Goal: Task Accomplishment & Management: Manage account settings

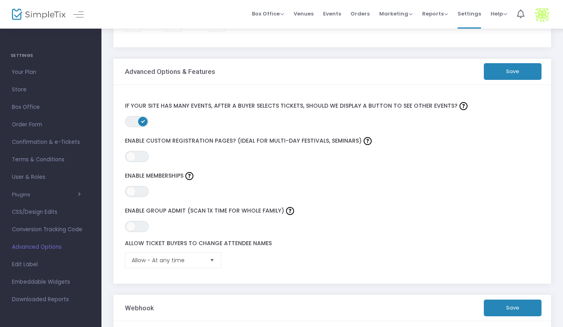
scroll to position [131, 0]
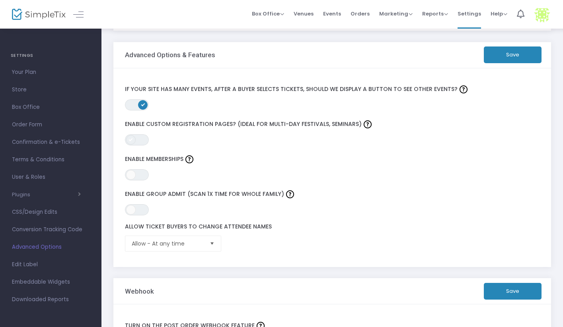
click at [133, 141] on span at bounding box center [131, 140] width 10 height 10
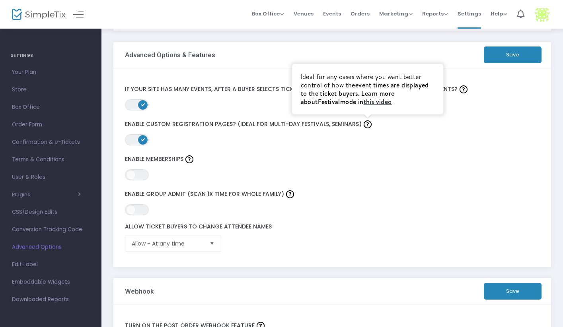
click at [364, 102] on link "this video" at bounding box center [378, 101] width 28 height 9
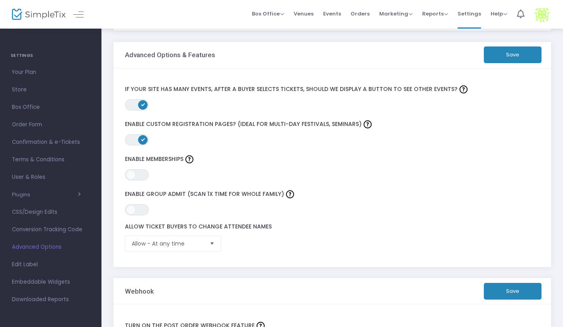
click at [148, 142] on span "ON OFF" at bounding box center [137, 139] width 24 height 11
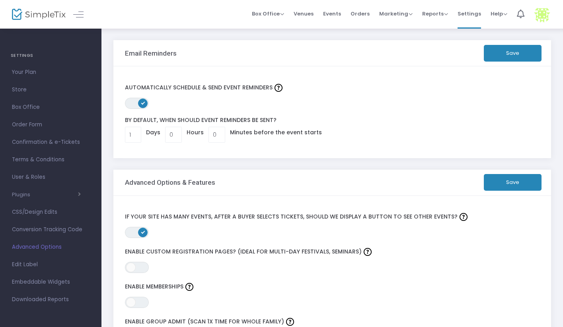
scroll to position [0, 0]
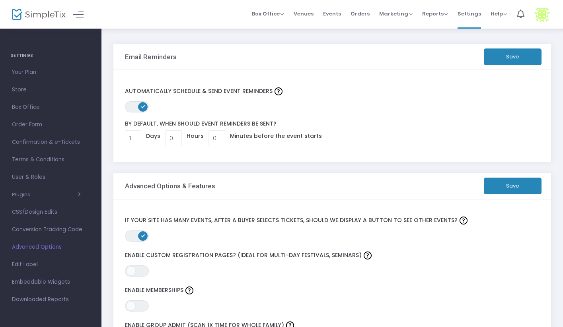
click at [49, 248] on span "Advanced Options" at bounding box center [51, 247] width 78 height 10
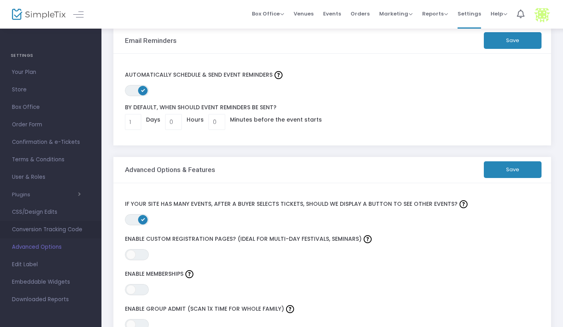
click at [46, 230] on span "Conversion Tracking Code" at bounding box center [51, 230] width 78 height 10
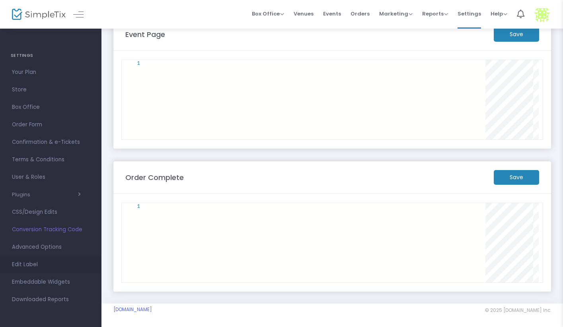
scroll to position [22, 0]
click at [41, 143] on span "Confirmation & e-Tickets" at bounding box center [51, 142] width 78 height 10
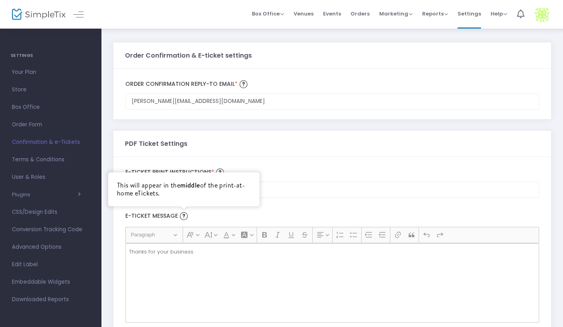
scroll to position [2, 0]
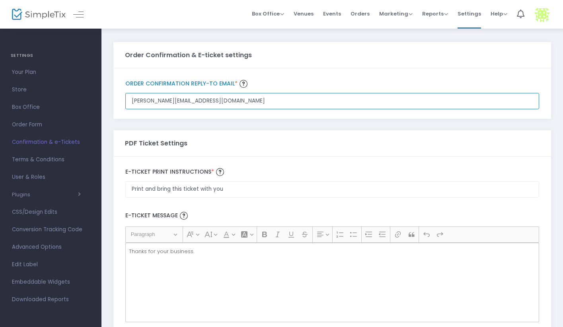
click at [216, 102] on input "[PERSON_NAME][EMAIL_ADDRESS][DOMAIN_NAME]" at bounding box center [332, 101] width 414 height 16
